Goal: Task Accomplishment & Management: Use online tool/utility

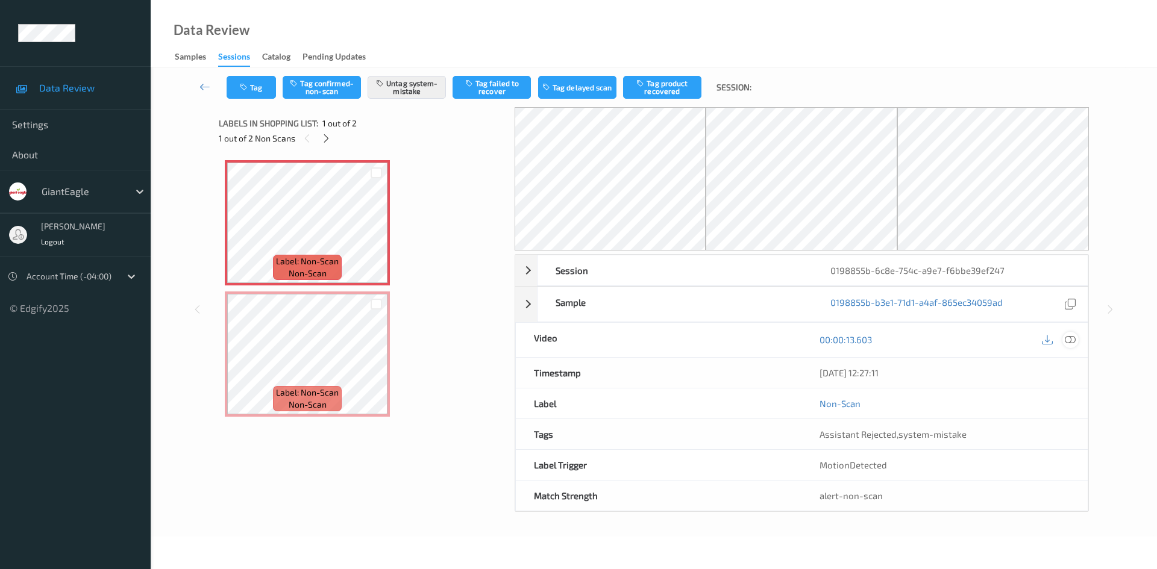
click at [1074, 345] on icon at bounding box center [1070, 339] width 11 height 11
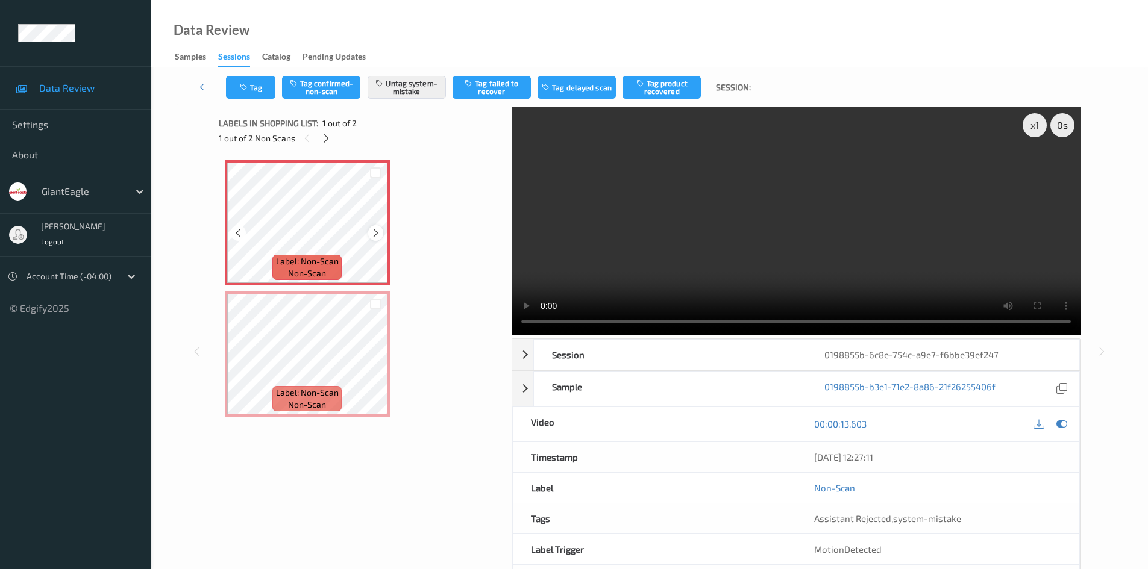
click at [378, 231] on icon at bounding box center [376, 233] width 10 height 11
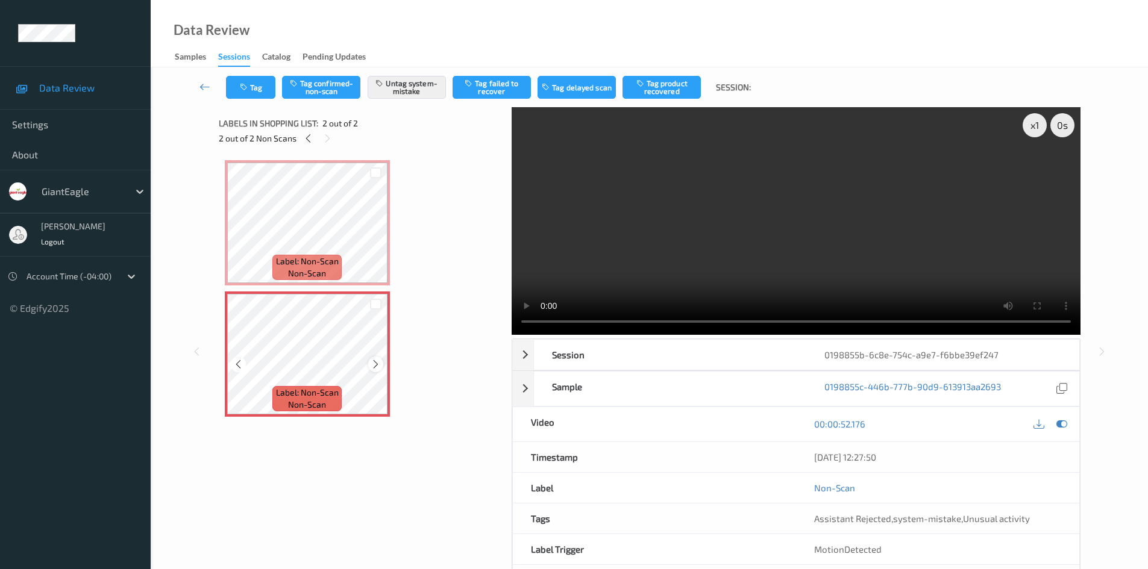
click at [375, 368] on icon at bounding box center [376, 364] width 10 height 11
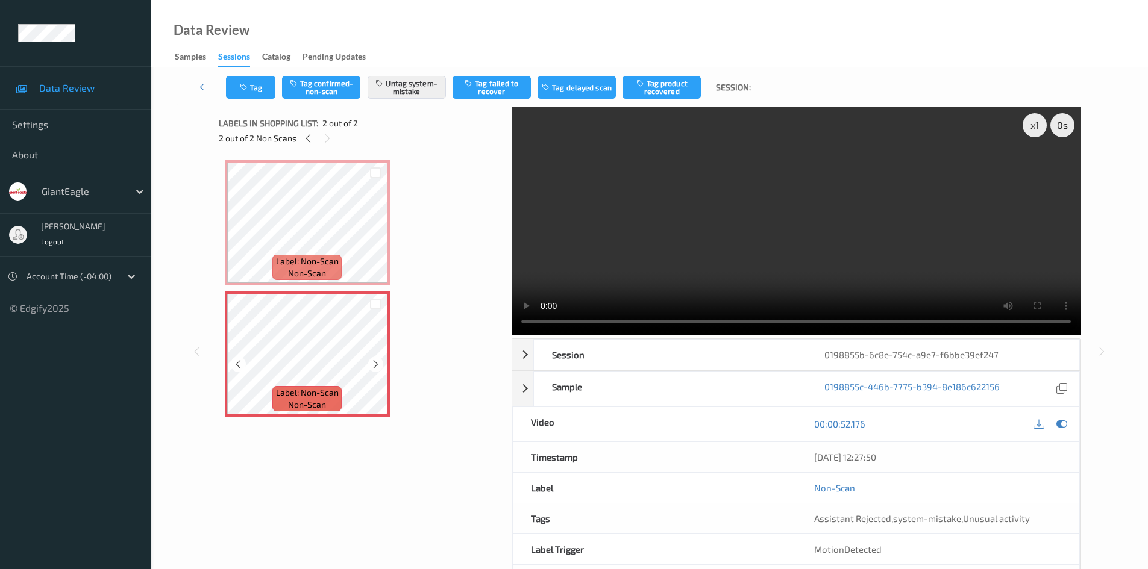
click at [375, 368] on icon at bounding box center [376, 364] width 10 height 11
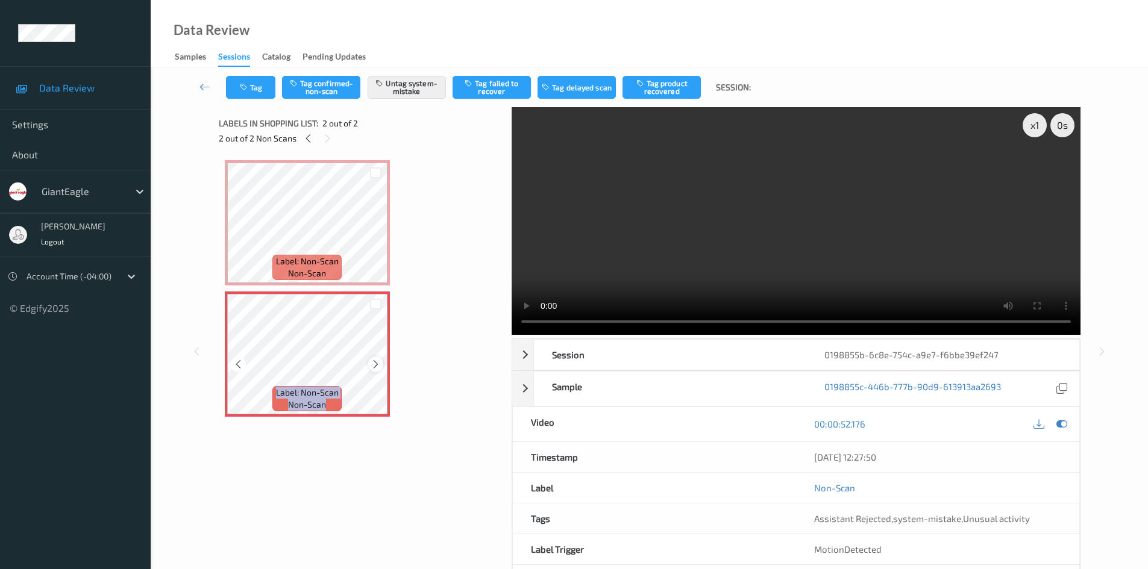
click at [373, 363] on icon at bounding box center [376, 364] width 10 height 11
